Goal: Find specific page/section: Find specific page/section

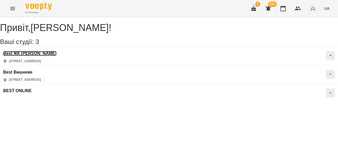
click at [26, 56] on h3 "Best ЖК [PERSON_NAME]" at bounding box center [29, 53] width 53 height 5
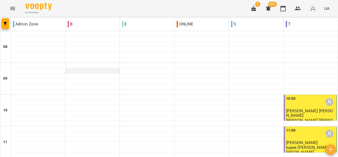
scroll to position [273, 0]
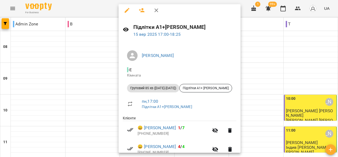
scroll to position [0, 0]
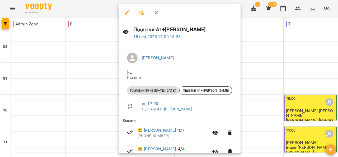
click at [252, 44] on div at bounding box center [169, 78] width 338 height 157
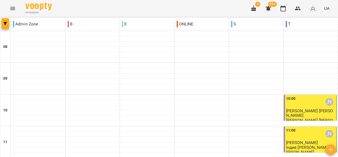
scroll to position [248, 0]
